Goal: Task Accomplishment & Management: Manage account settings

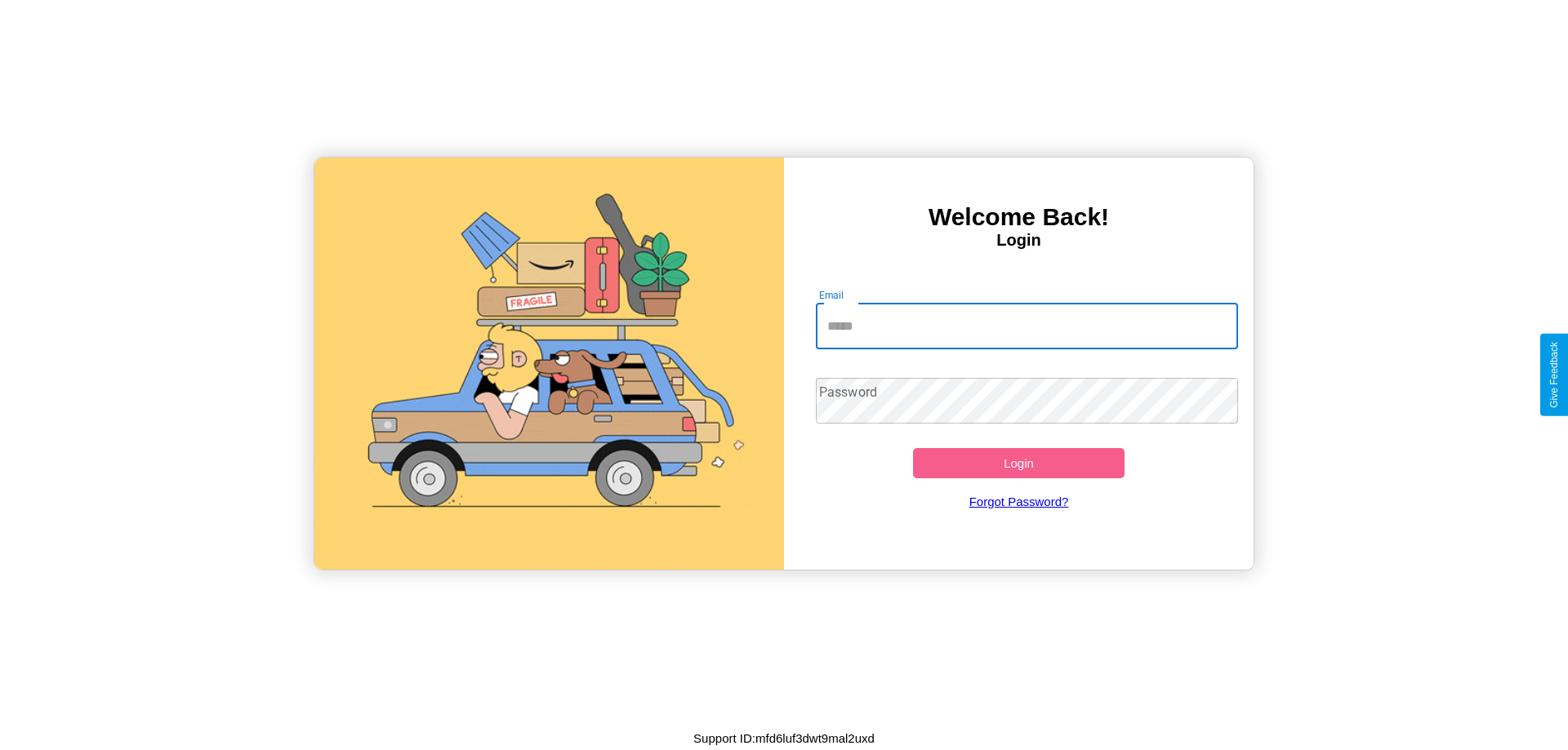
click at [1026, 325] on input "Email" at bounding box center [1027, 326] width 423 height 45
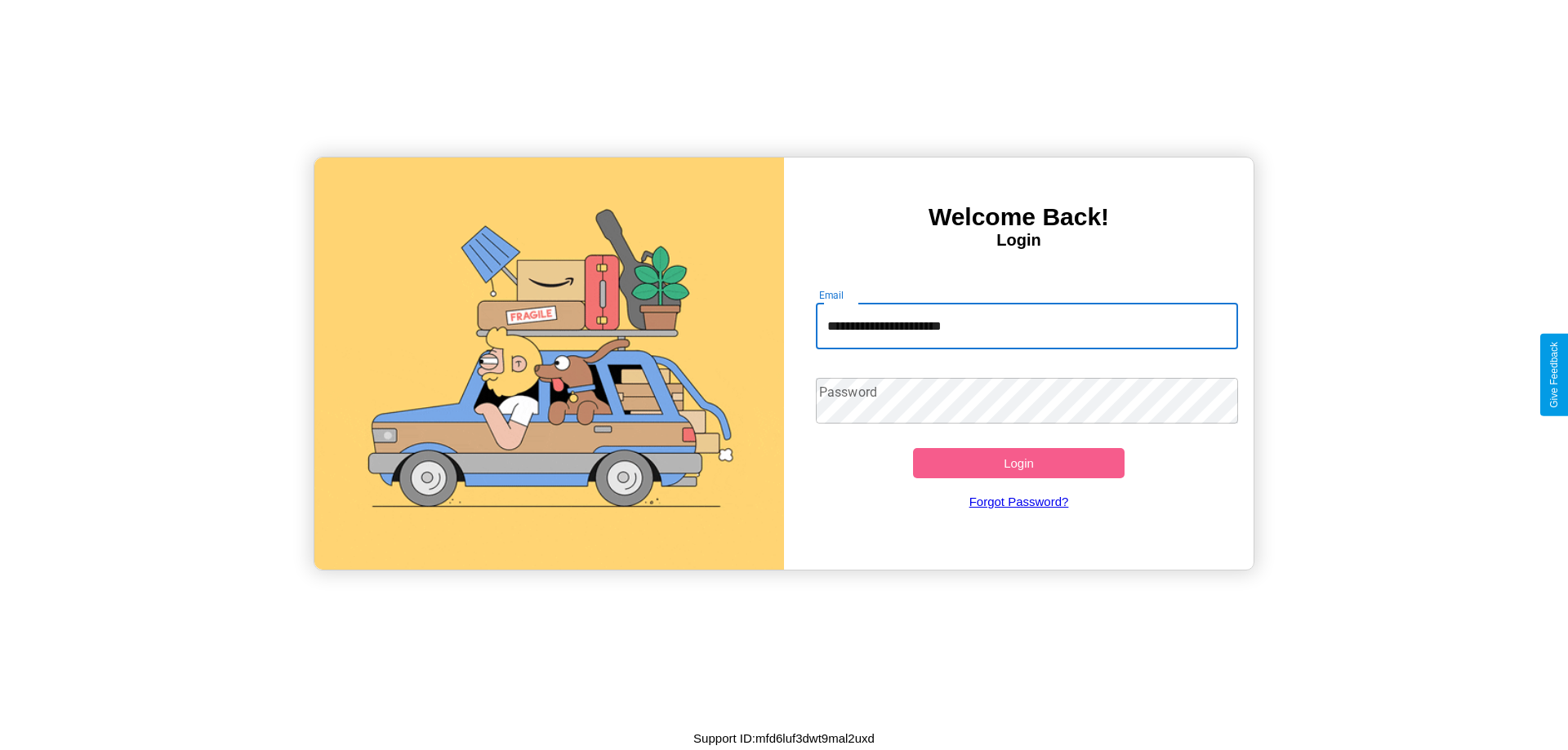
type input "**********"
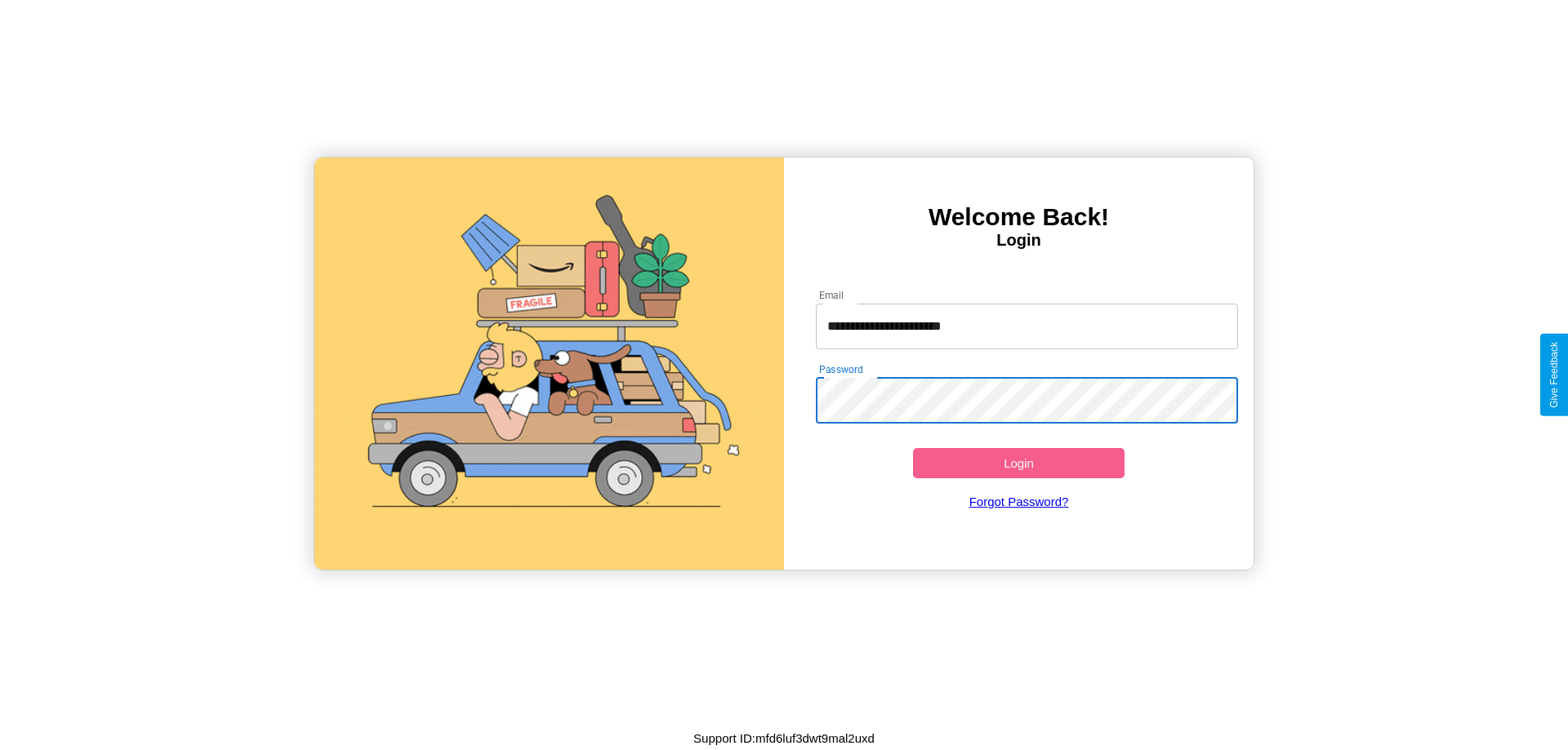
click at [1018, 463] on button "Login" at bounding box center [1019, 464] width 211 height 31
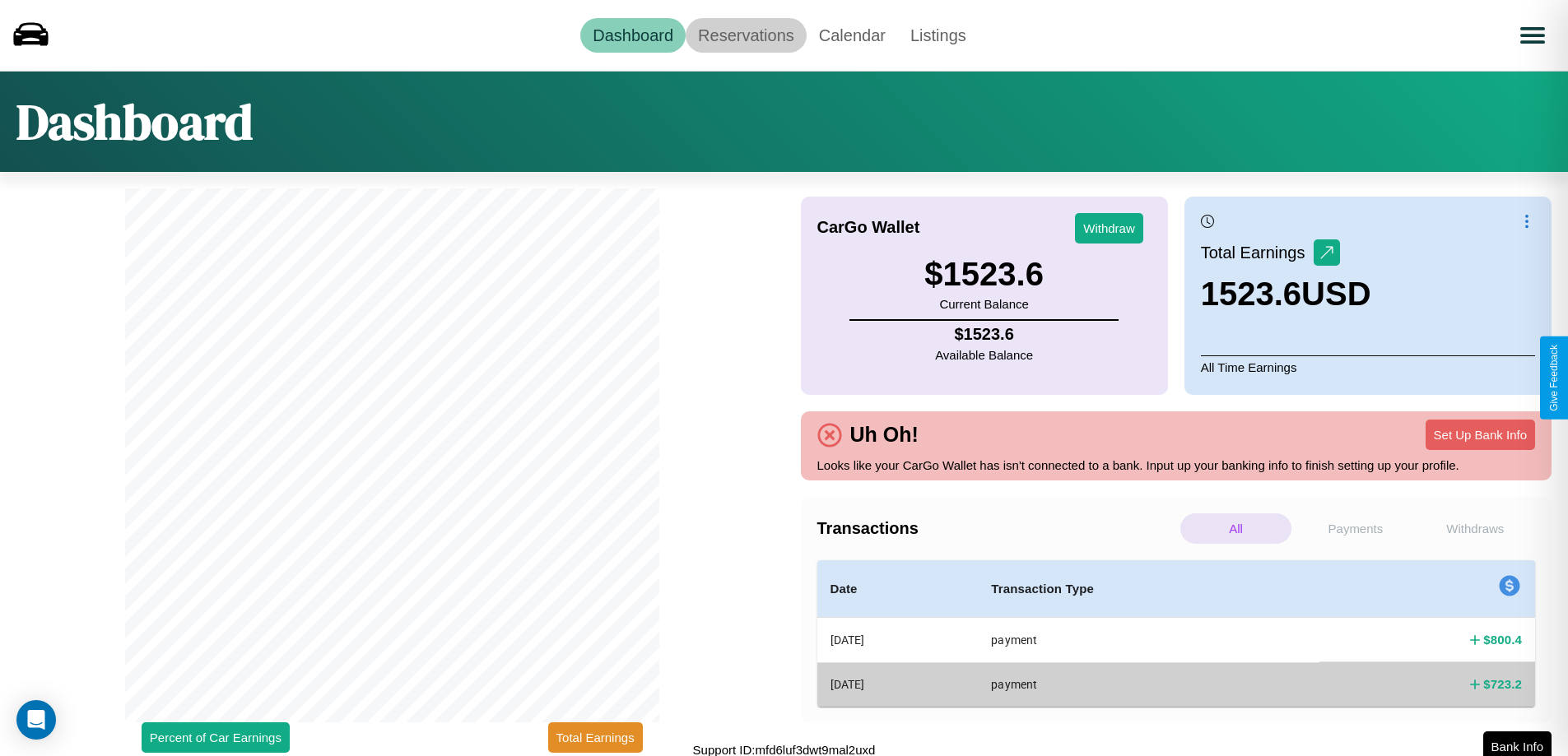
click at [746, 35] on link "Reservations" at bounding box center [746, 35] width 121 height 35
